Goal: Share content: Distribute website content to other platforms or users

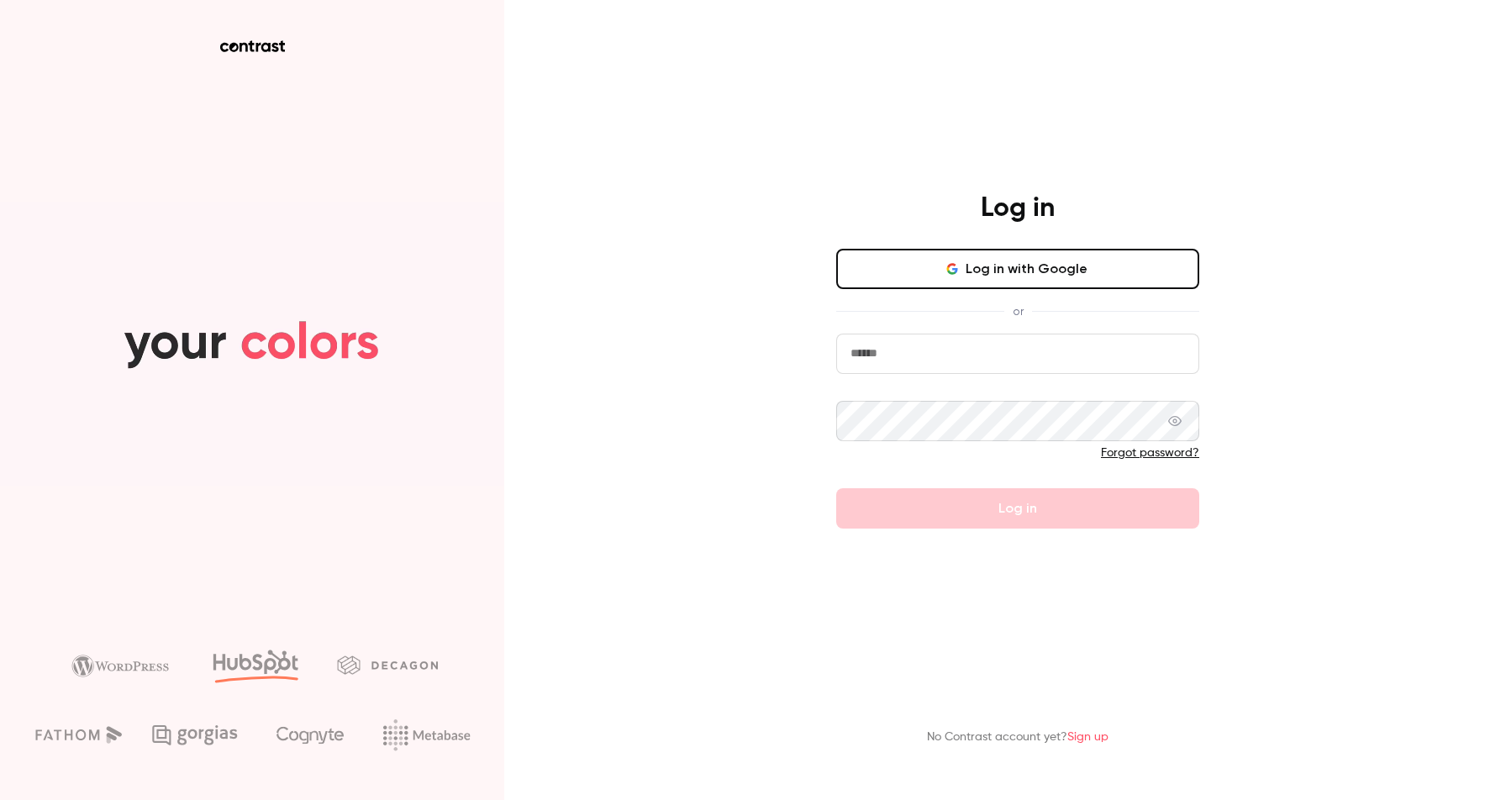
click at [1024, 258] on button "Log in with Google" at bounding box center [1017, 269] width 363 height 40
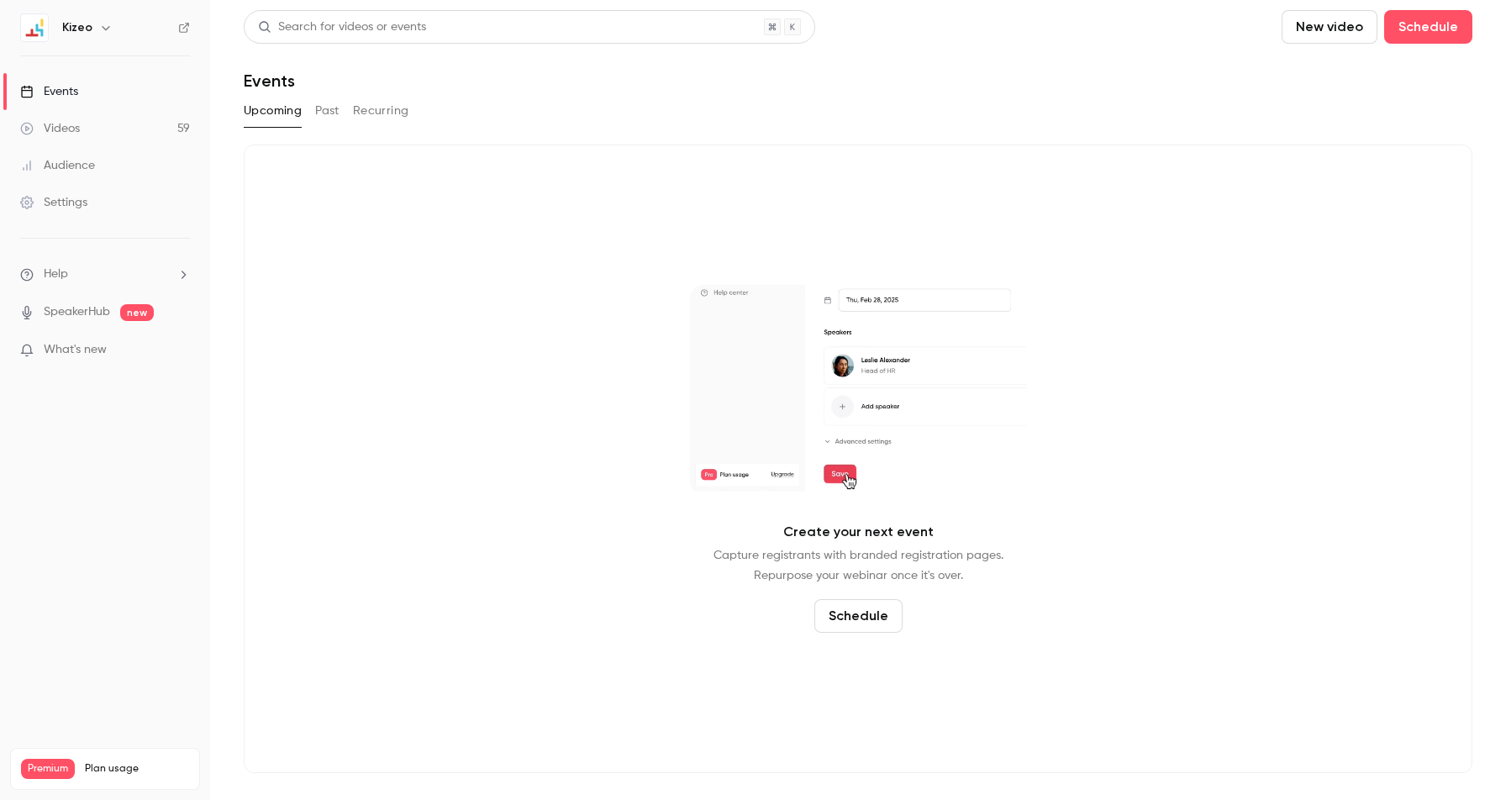
click at [77, 145] on link "Videos 59" at bounding box center [105, 128] width 210 height 37
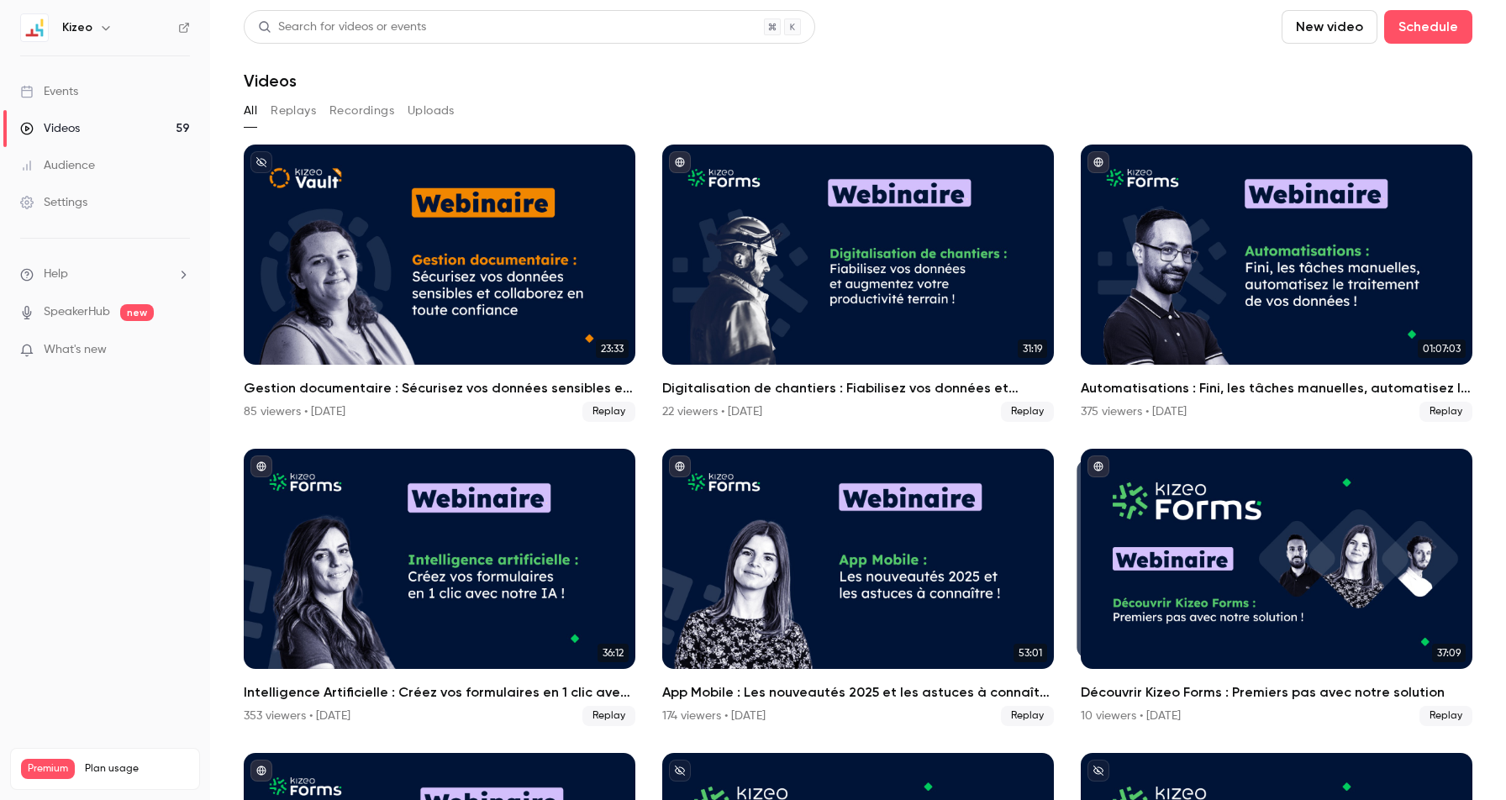
click at [297, 130] on div "All Replays Recordings Uploads" at bounding box center [858, 114] width 1228 height 34
click at [296, 97] on section "Search for videos or events New video Schedule Videos All Replays Recordings Up…" at bounding box center [858, 400] width 1228 height 780
click at [300, 102] on button "Replays" at bounding box center [293, 110] width 45 height 27
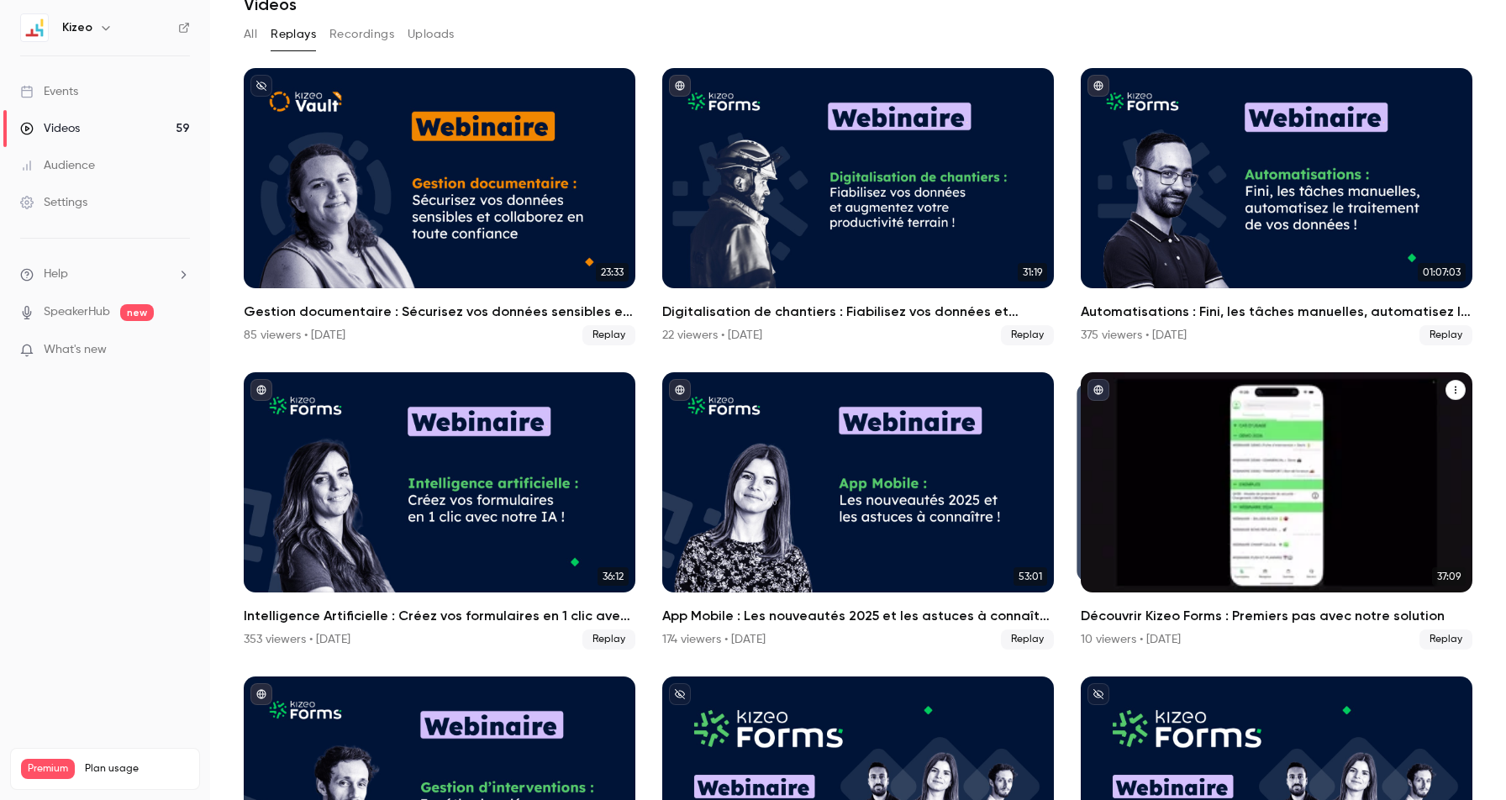
scroll to position [77, 0]
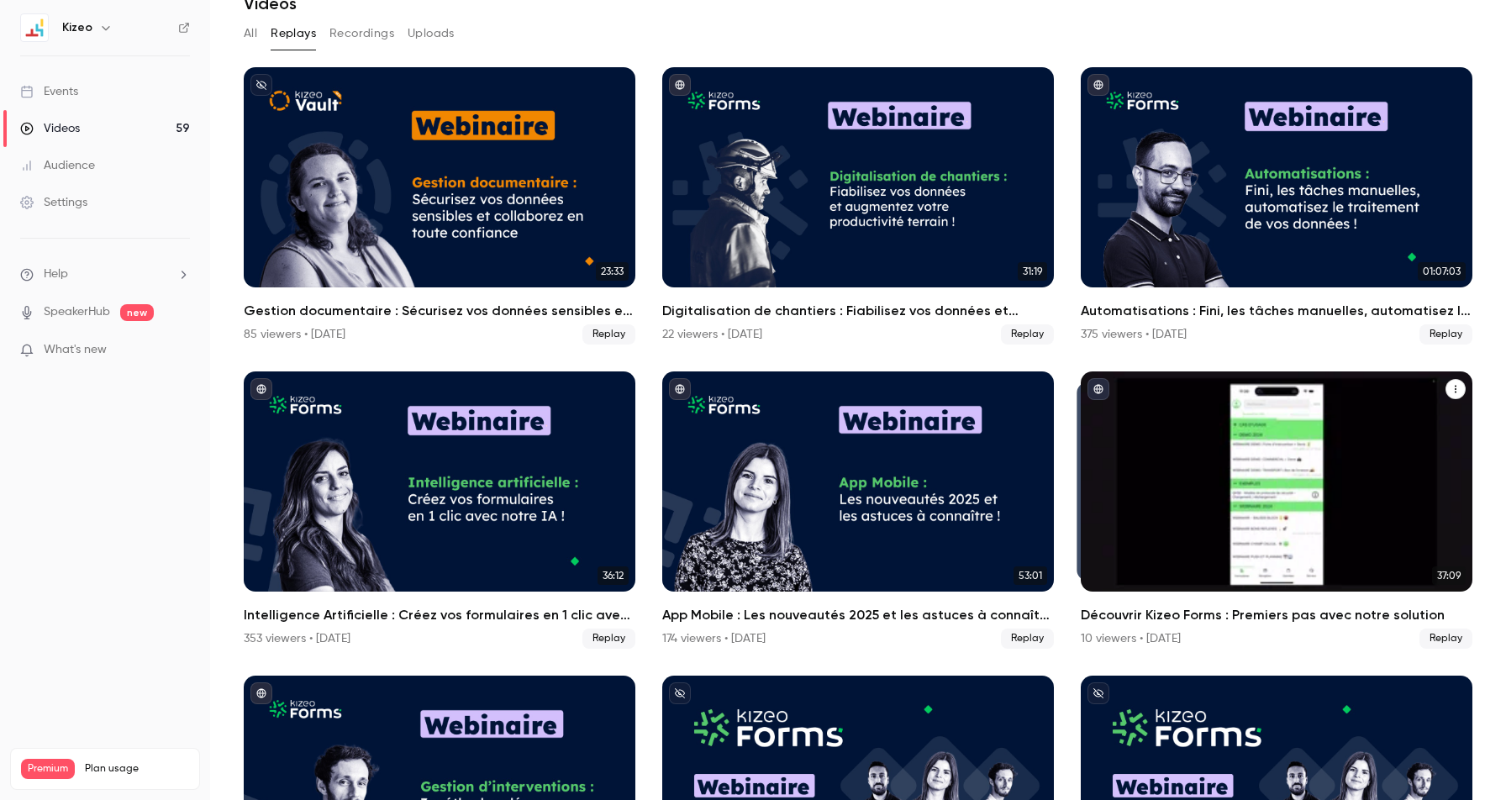
click at [1369, 529] on div "Découvrir Kizeo Forms : Premiers pas avec notre solution" at bounding box center [1276, 481] width 392 height 220
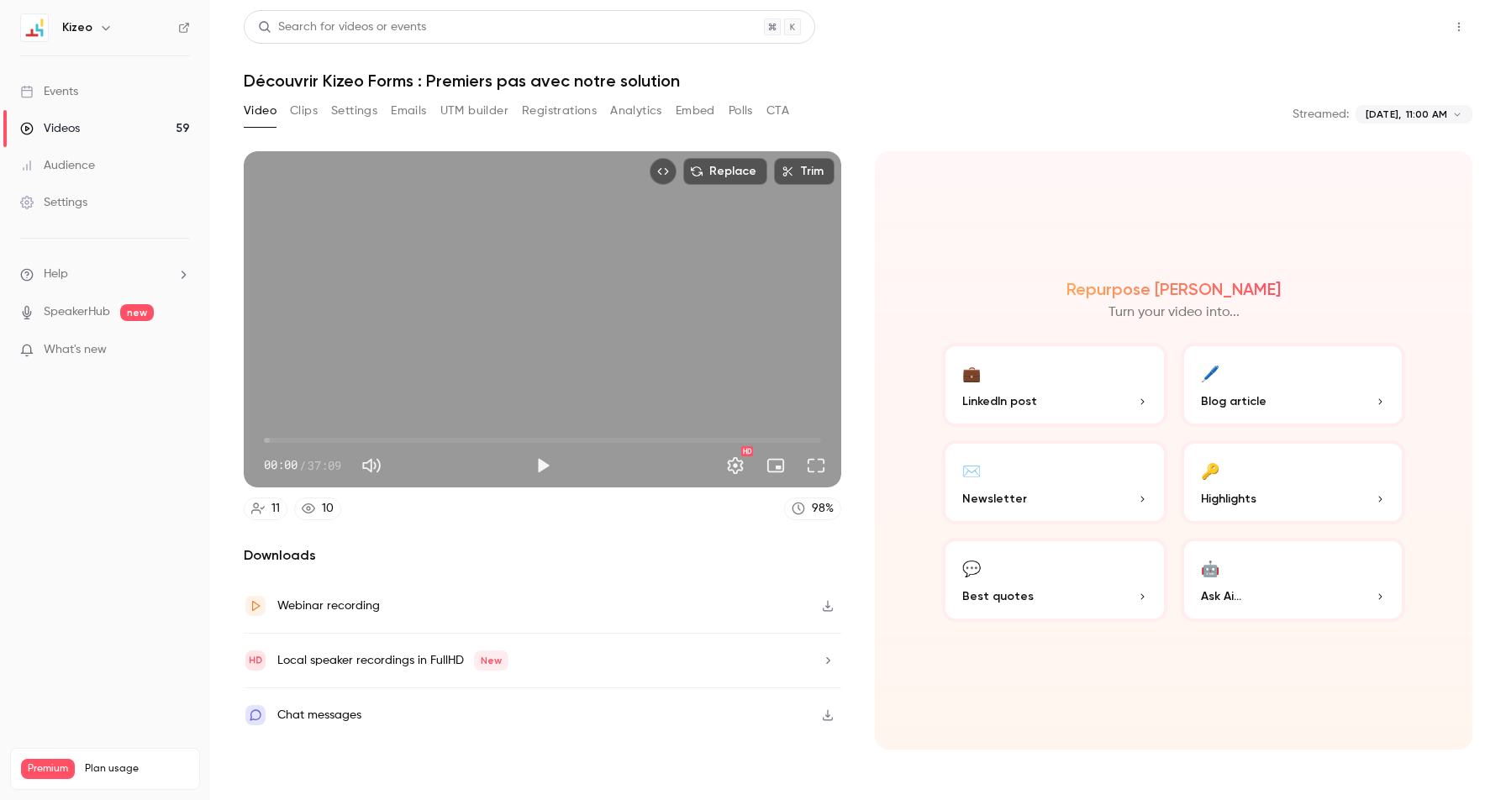
click at [1411, 28] on button "Share" at bounding box center [1398, 27] width 66 height 34
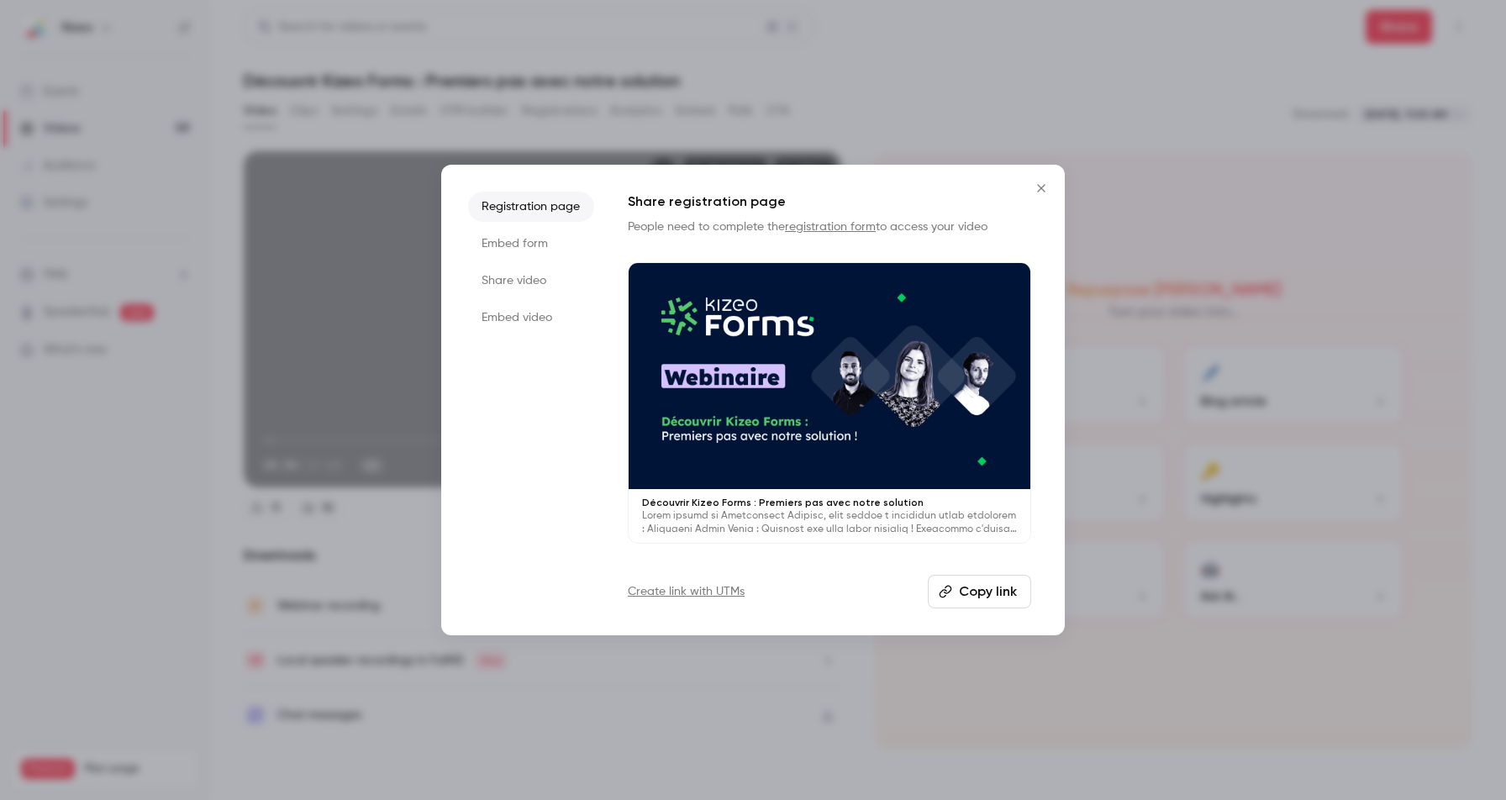
click at [494, 279] on li "Share video" at bounding box center [531, 280] width 126 height 30
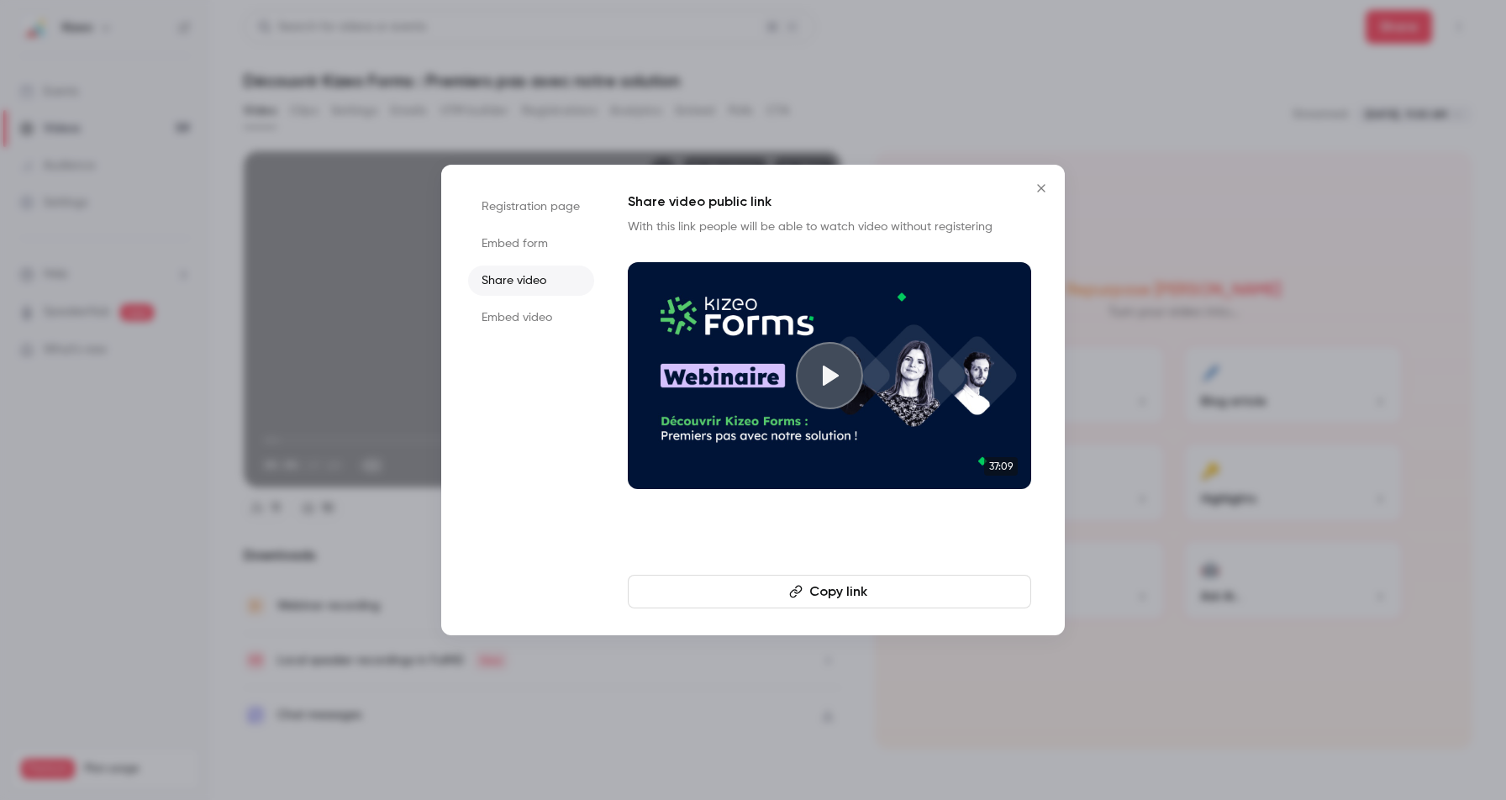
click at [808, 596] on button "Copy link" at bounding box center [829, 592] width 403 height 34
click at [1038, 188] on icon "Close" at bounding box center [1041, 187] width 20 height 13
